Goal: Task Accomplishment & Management: Use online tool/utility

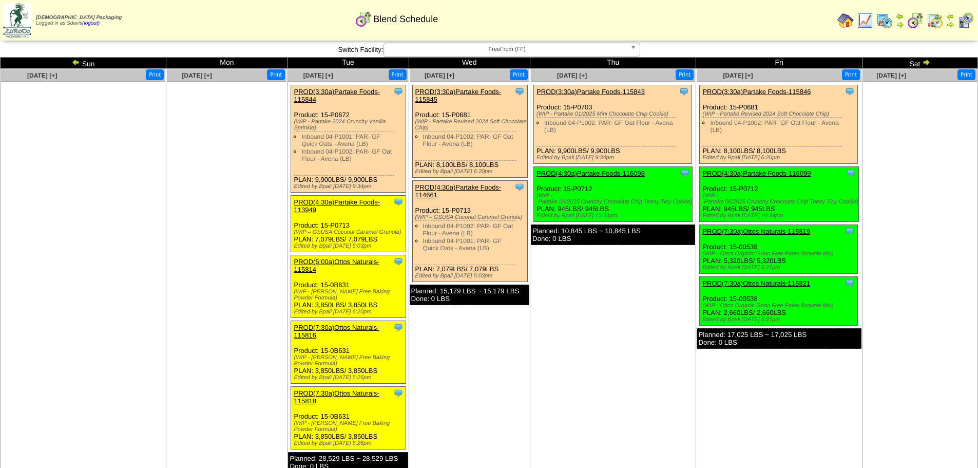
click at [342, 90] on link "PROD(3:30a)Partake Foods-115844" at bounding box center [337, 95] width 86 height 15
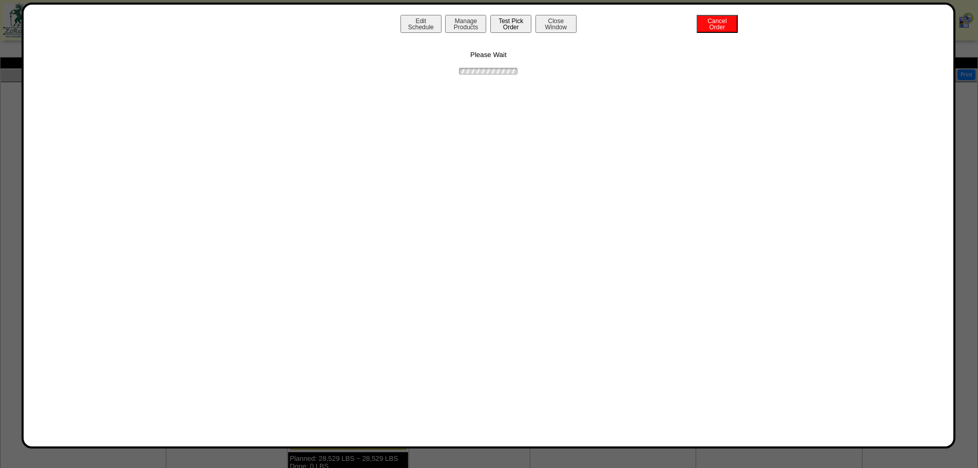
click at [514, 24] on button "Test Pick Order" at bounding box center [510, 24] width 41 height 18
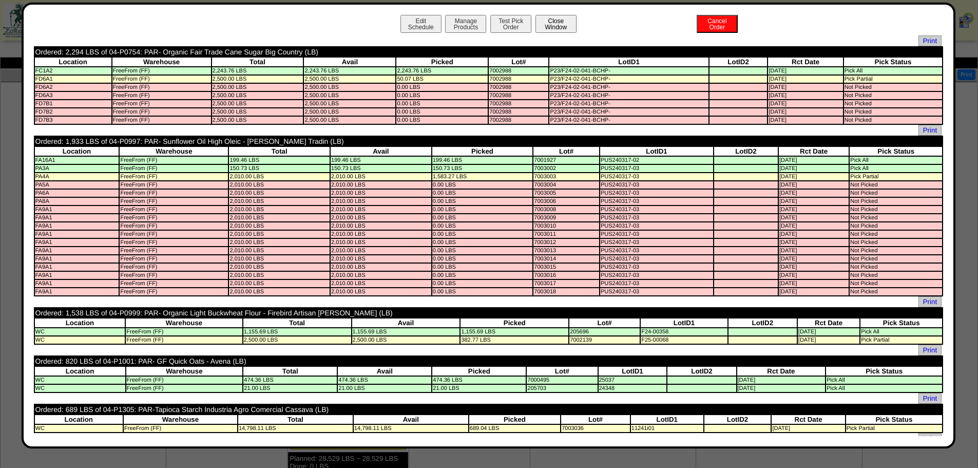
click at [555, 23] on button "Close Window" at bounding box center [556, 24] width 41 height 18
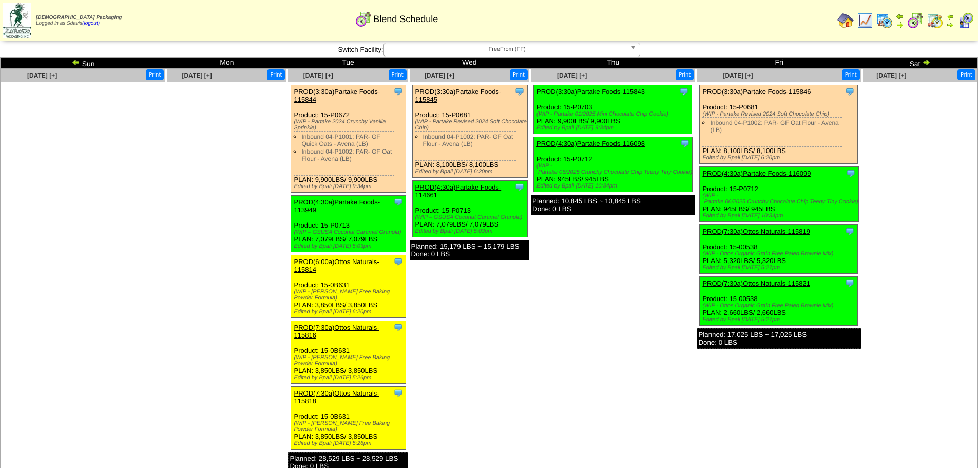
click at [469, 90] on link "PROD(3:30a)Partake Foods-115845" at bounding box center [458, 95] width 86 height 15
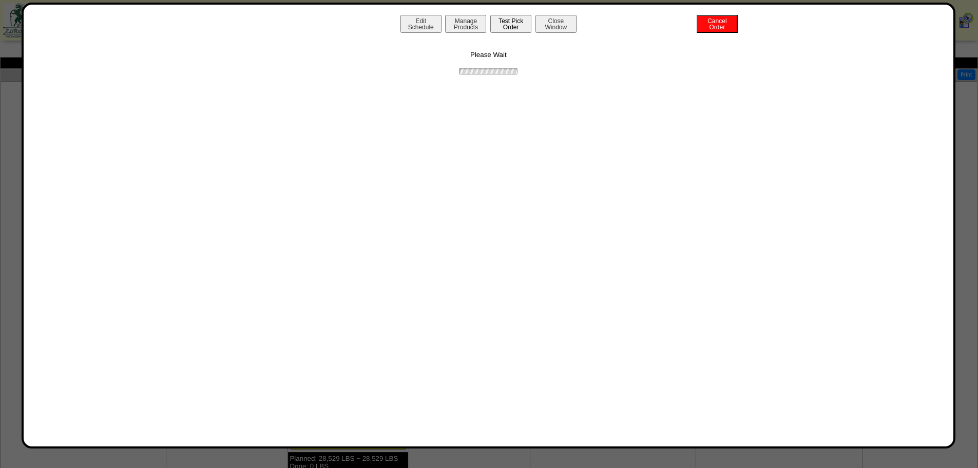
click at [516, 27] on button "Test Pick Order" at bounding box center [510, 24] width 41 height 18
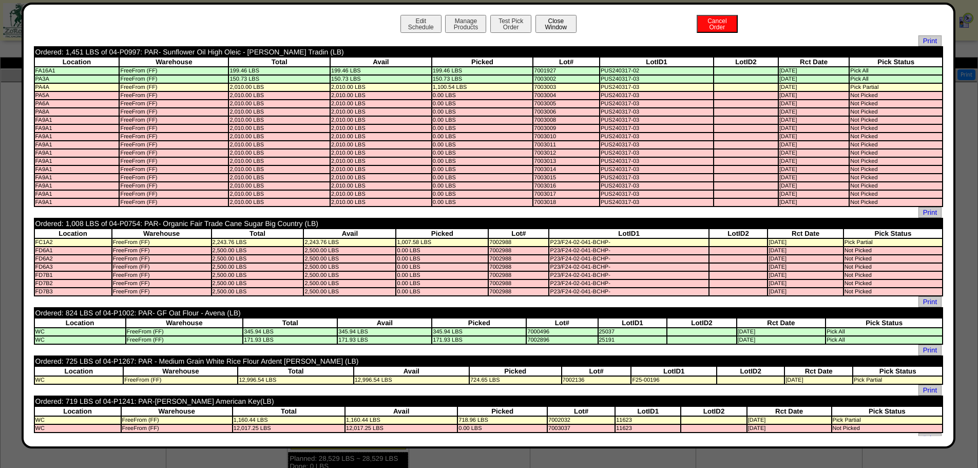
click at [553, 27] on button "Close Window" at bounding box center [556, 24] width 41 height 18
